Goal: Transaction & Acquisition: Purchase product/service

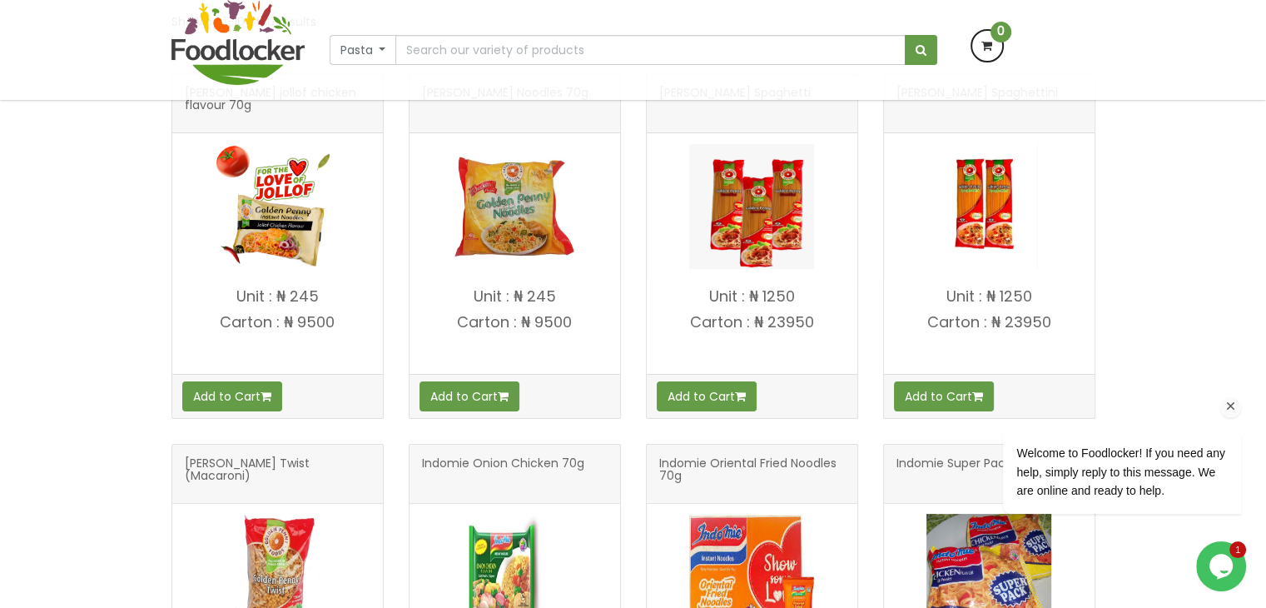
scroll to position [333, 0]
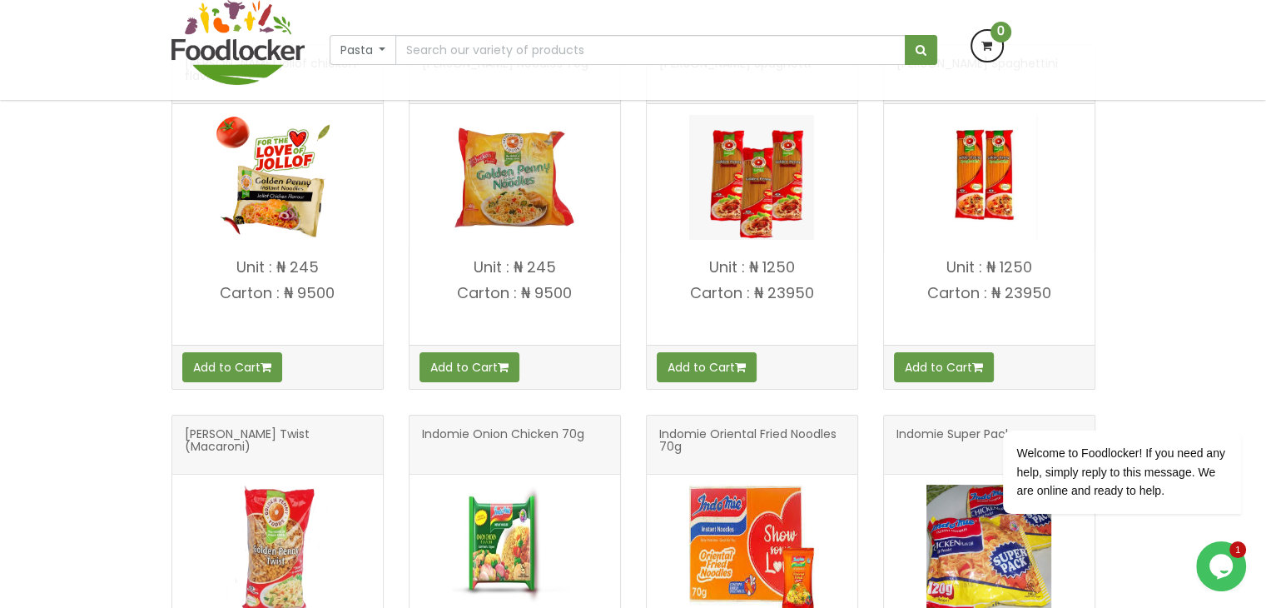
click at [330, 371] on div "Add to Cart" at bounding box center [277, 366] width 211 height 43
click at [293, 167] on img at bounding box center [277, 177] width 125 height 125
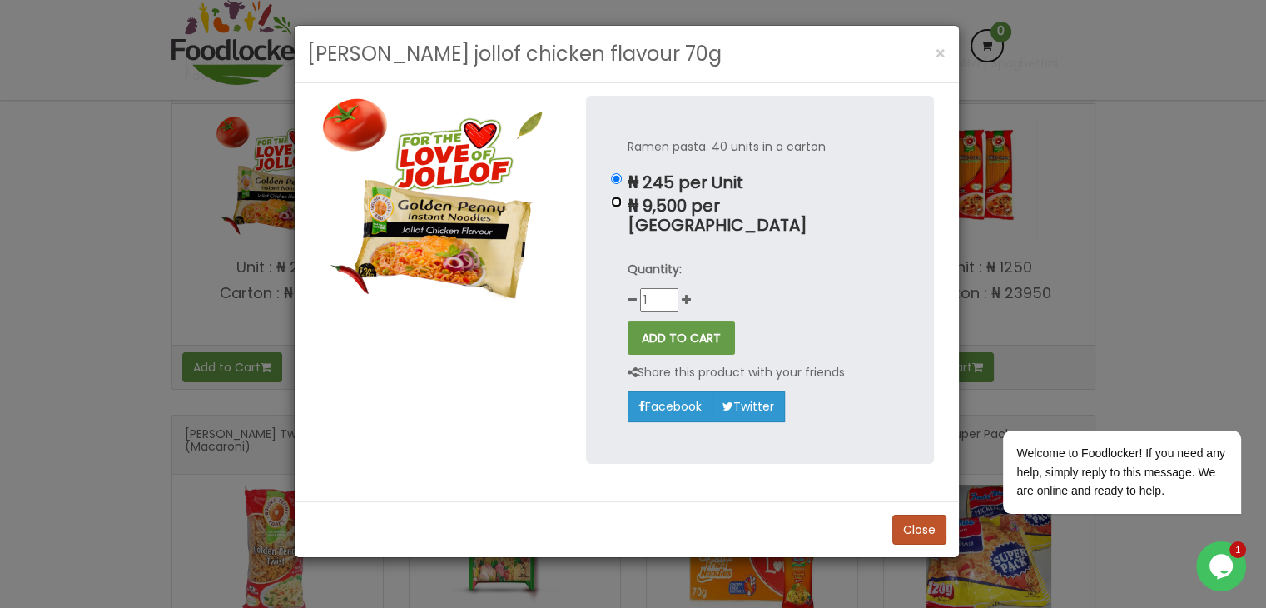
click at [616, 204] on input "₦ 9,500 per [GEOGRAPHIC_DATA]" at bounding box center [616, 201] width 11 height 11
radio input "true"
click at [617, 178] on input "₦ 245 per Unit" at bounding box center [616, 178] width 11 height 11
radio input "true"
click at [942, 52] on span "×" at bounding box center [941, 54] width 12 height 24
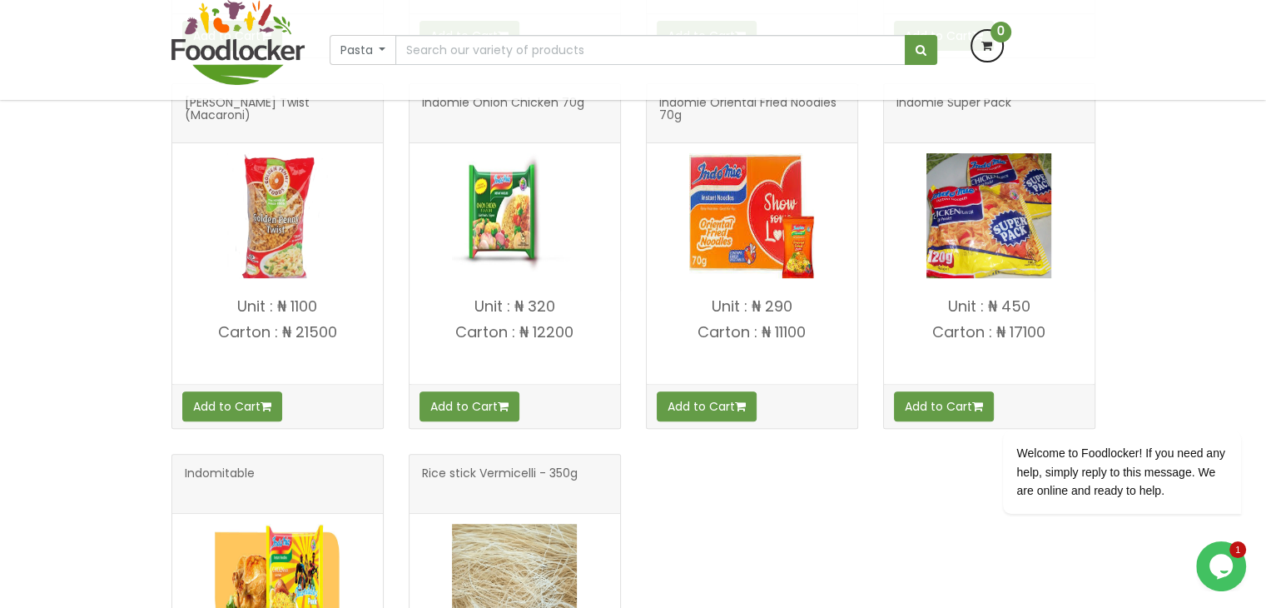
scroll to position [583, 0]
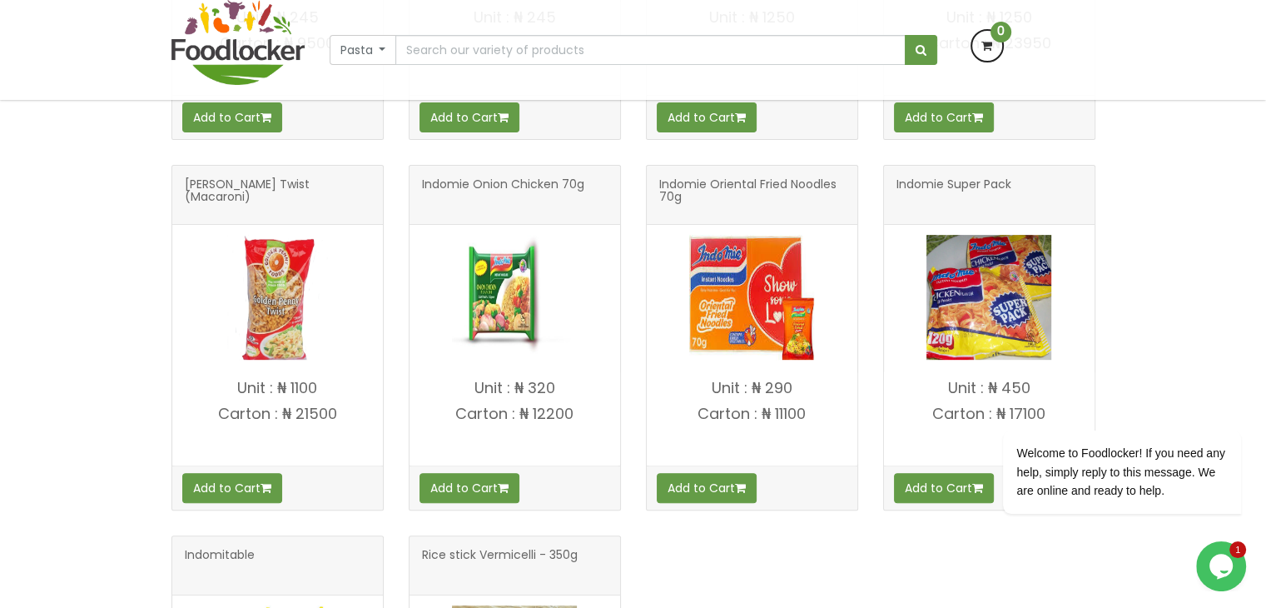
drag, startPoint x: 712, startPoint y: 304, endPoint x: 782, endPoint y: 563, distance: 268.9
click at [782, 567] on div "[PERSON_NAME] jollof chicken flavour 70g Add to Cart Indomitable" at bounding box center [633, 349] width 949 height 1110
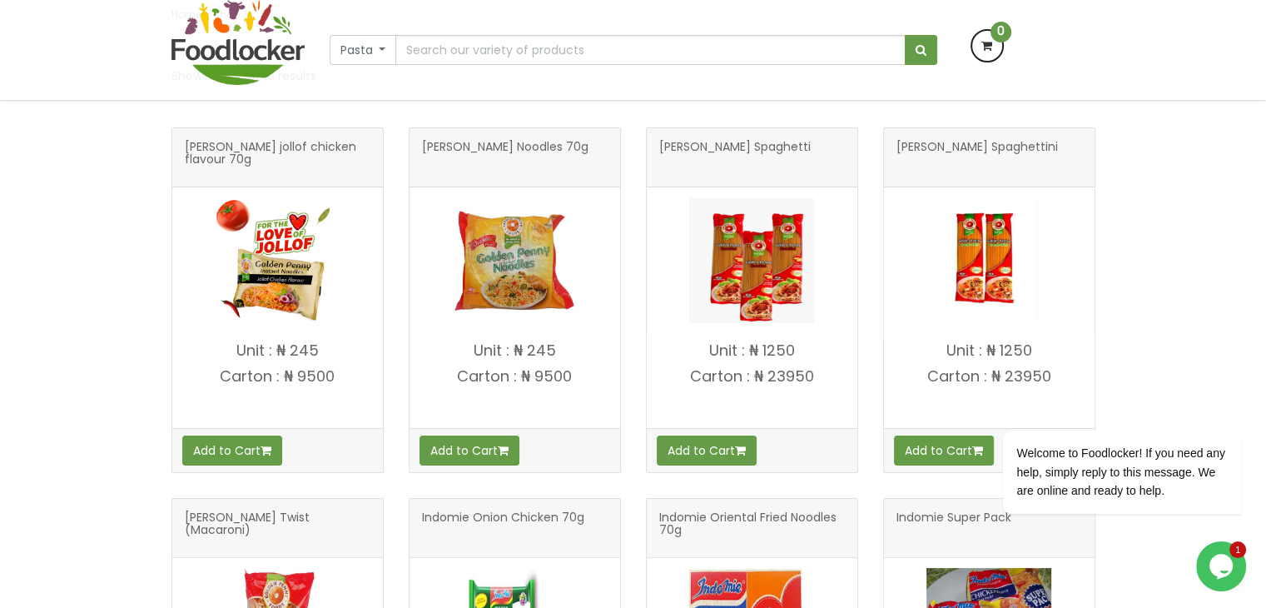
scroll to position [83, 0]
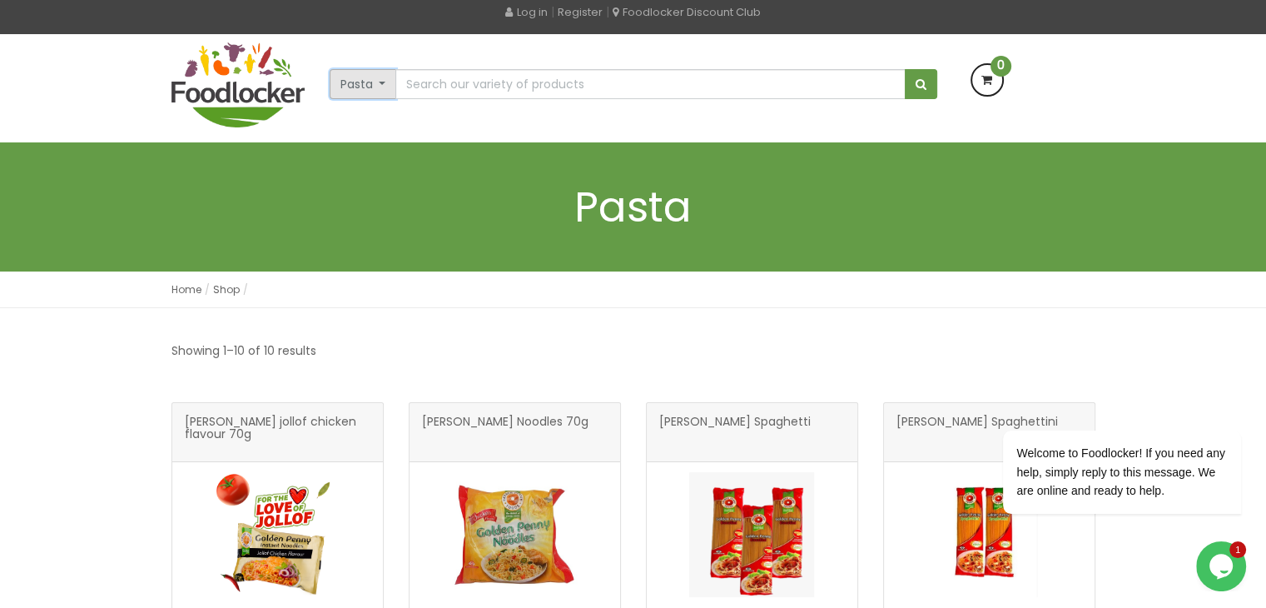
click at [380, 78] on button "Pasta" at bounding box center [363, 84] width 67 height 30
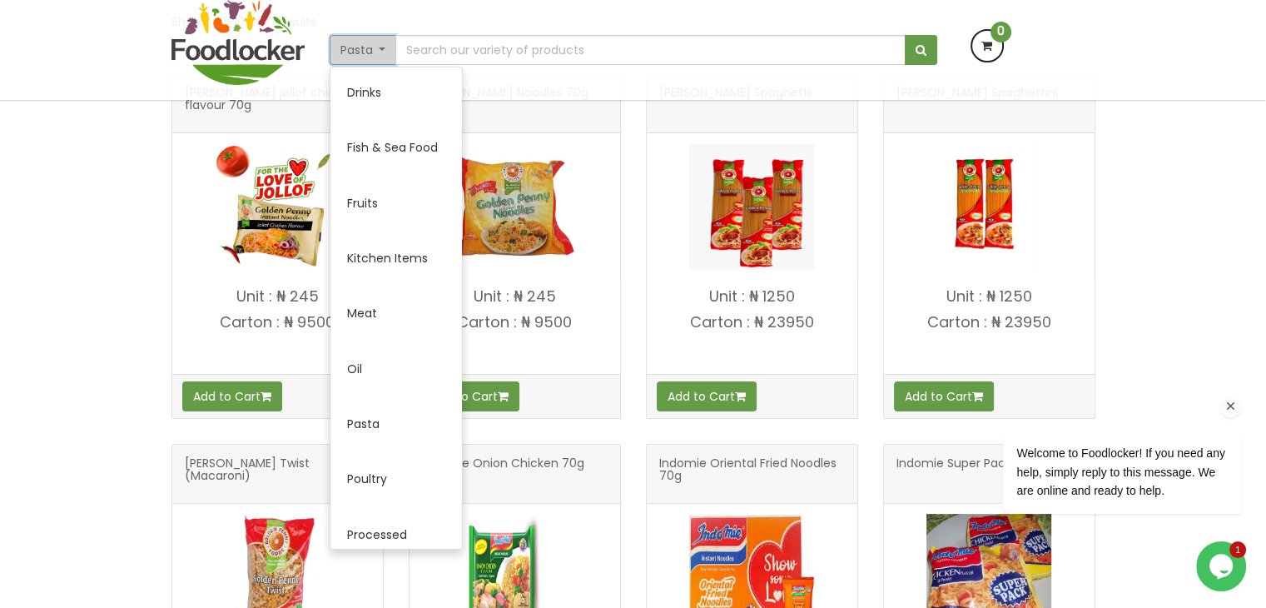
scroll to position [499, 0]
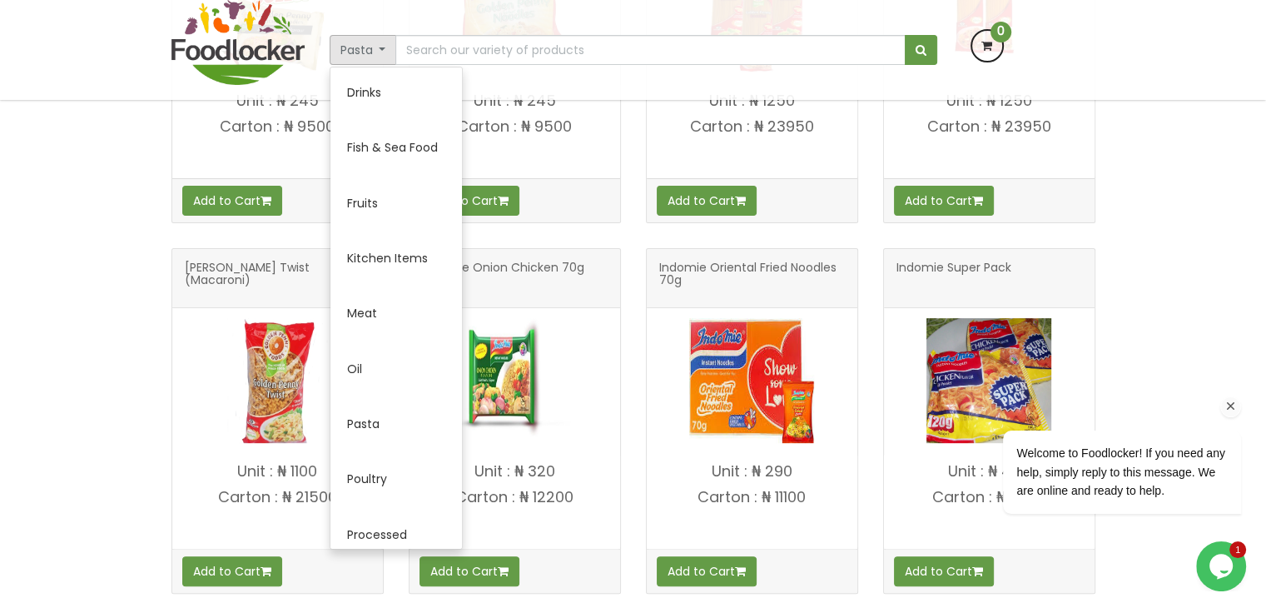
click at [1143, 305] on div "Welcome to Foodlocker! If you need any help, simply reply to this message. We a…" at bounding box center [1100, 402] width 300 height 253
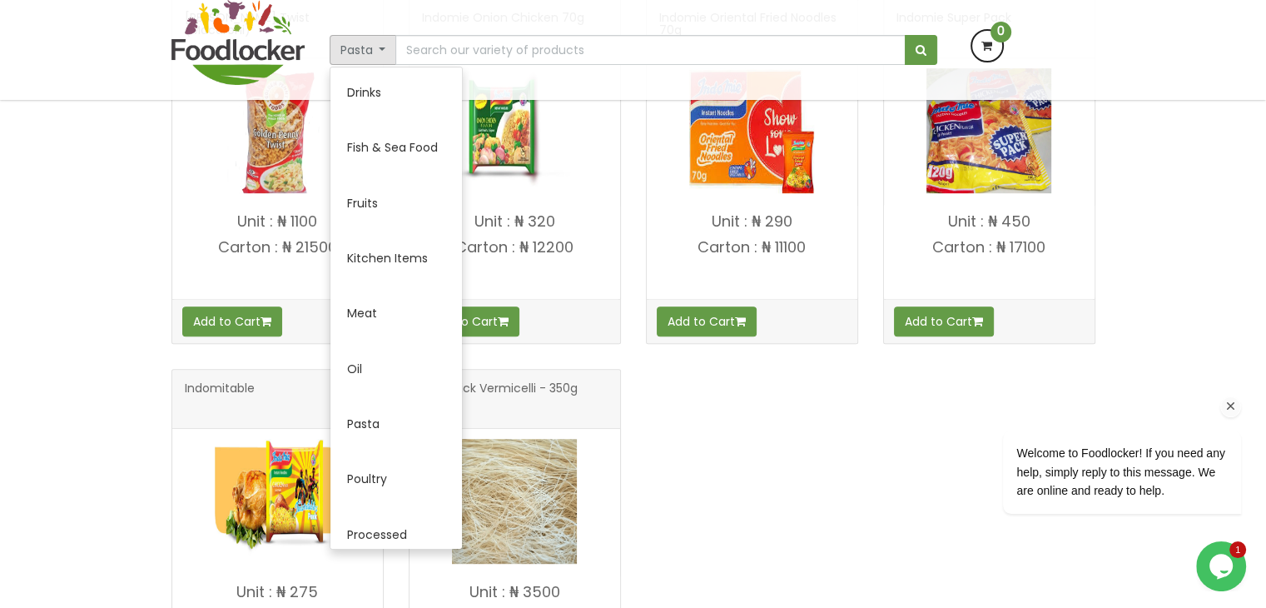
scroll to position [832, 0]
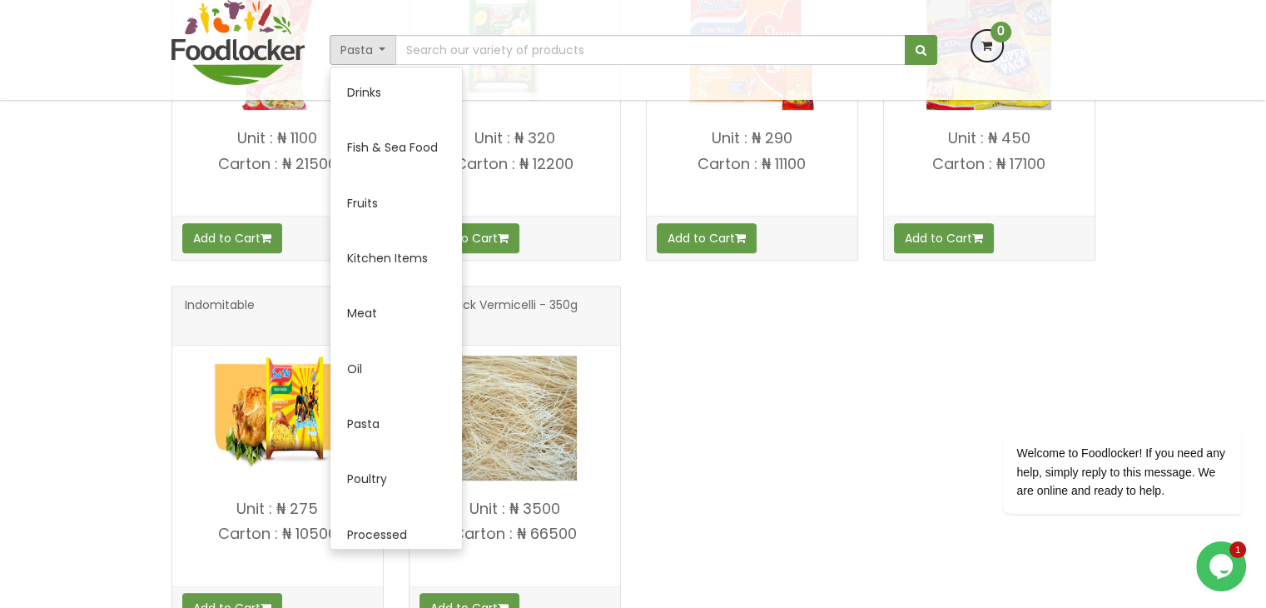
click at [675, 376] on div "[PERSON_NAME] jollof chicken flavour 70g Add to Cart Indomitable" at bounding box center [633, 100] width 949 height 1110
